Goal: Check status: Check status

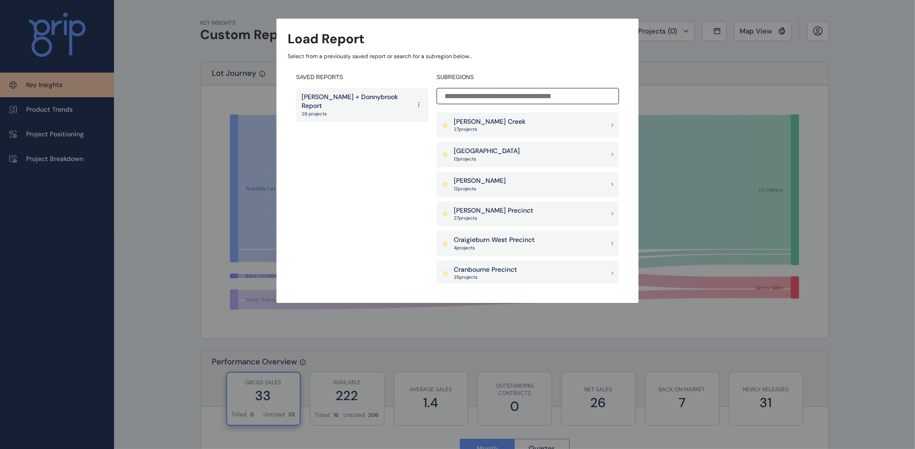
click at [466, 126] on p "27 project s" at bounding box center [490, 129] width 72 height 7
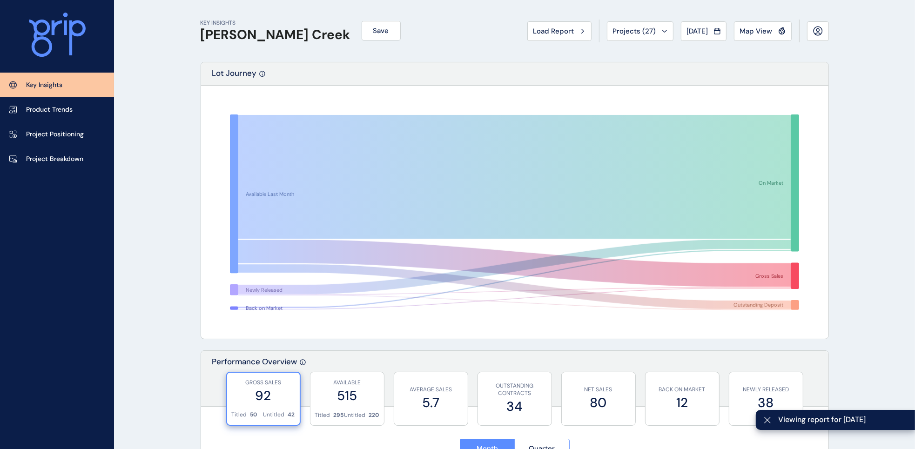
scroll to position [116, 0]
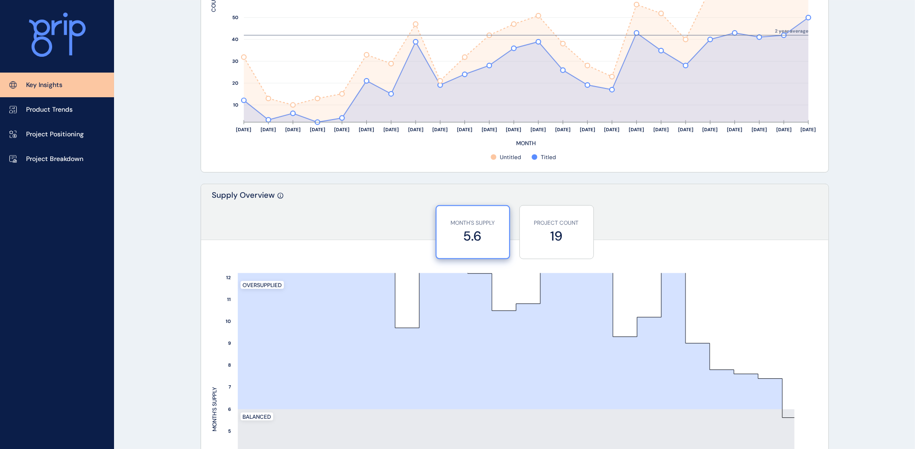
scroll to position [815, 0]
